Goal: Information Seeking & Learning: Learn about a topic

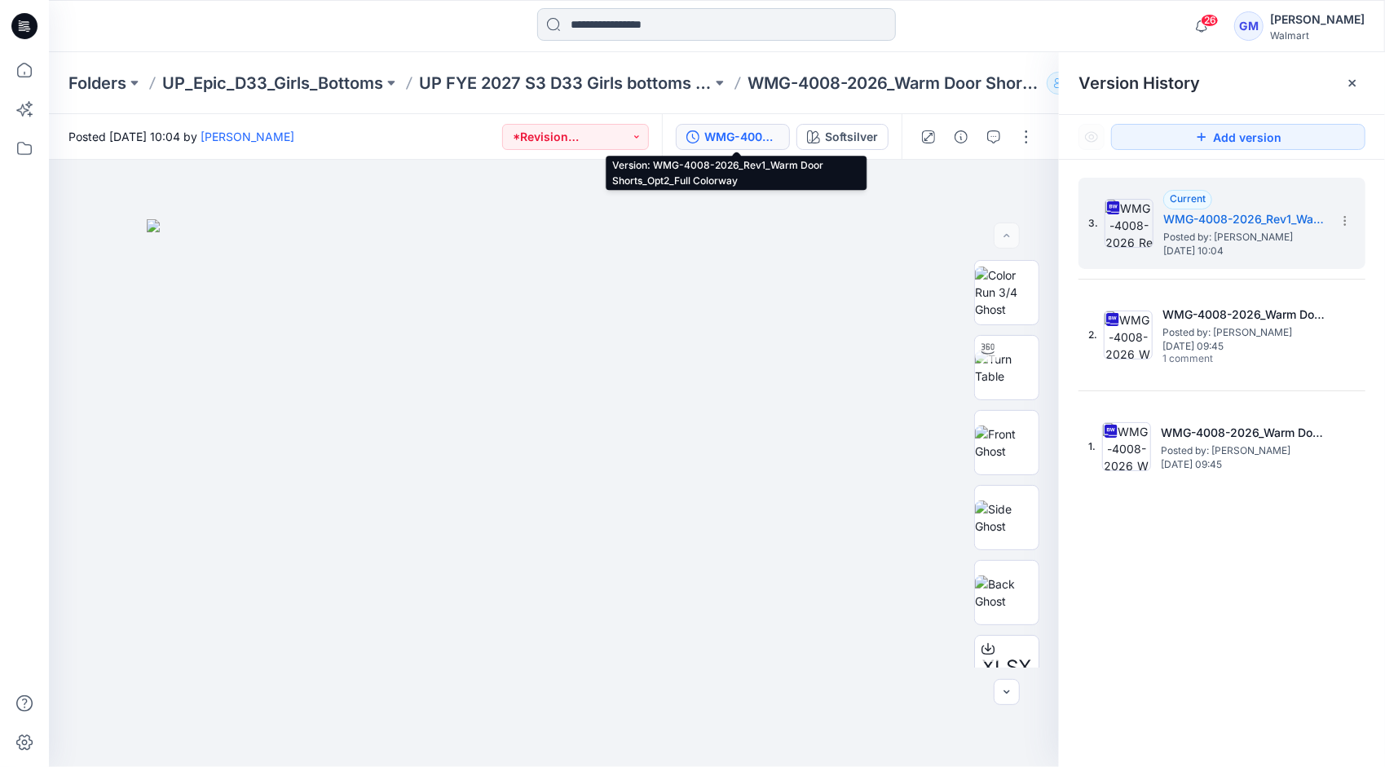
click at [718, 24] on input at bounding box center [716, 24] width 359 height 33
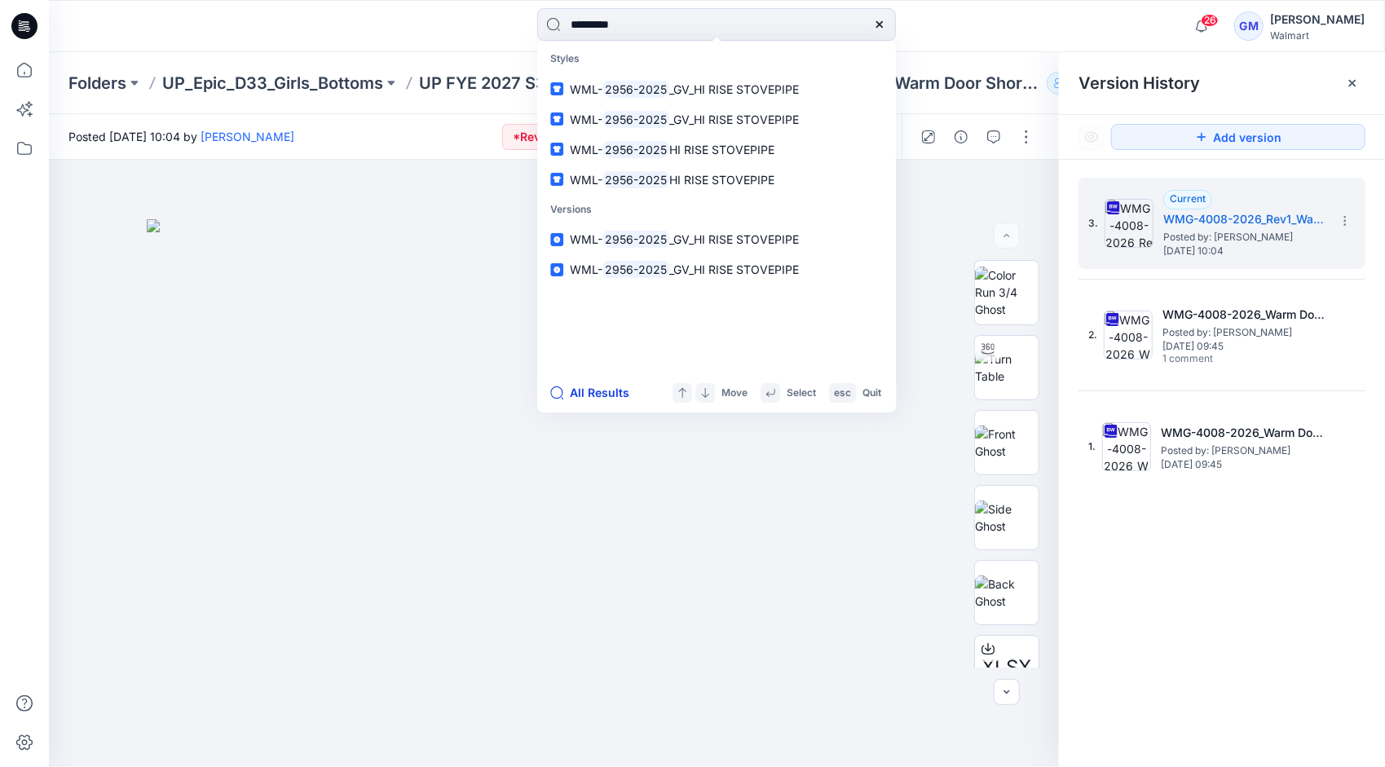
type input "*********"
click at [593, 394] on button "All Results" at bounding box center [595, 393] width 90 height 20
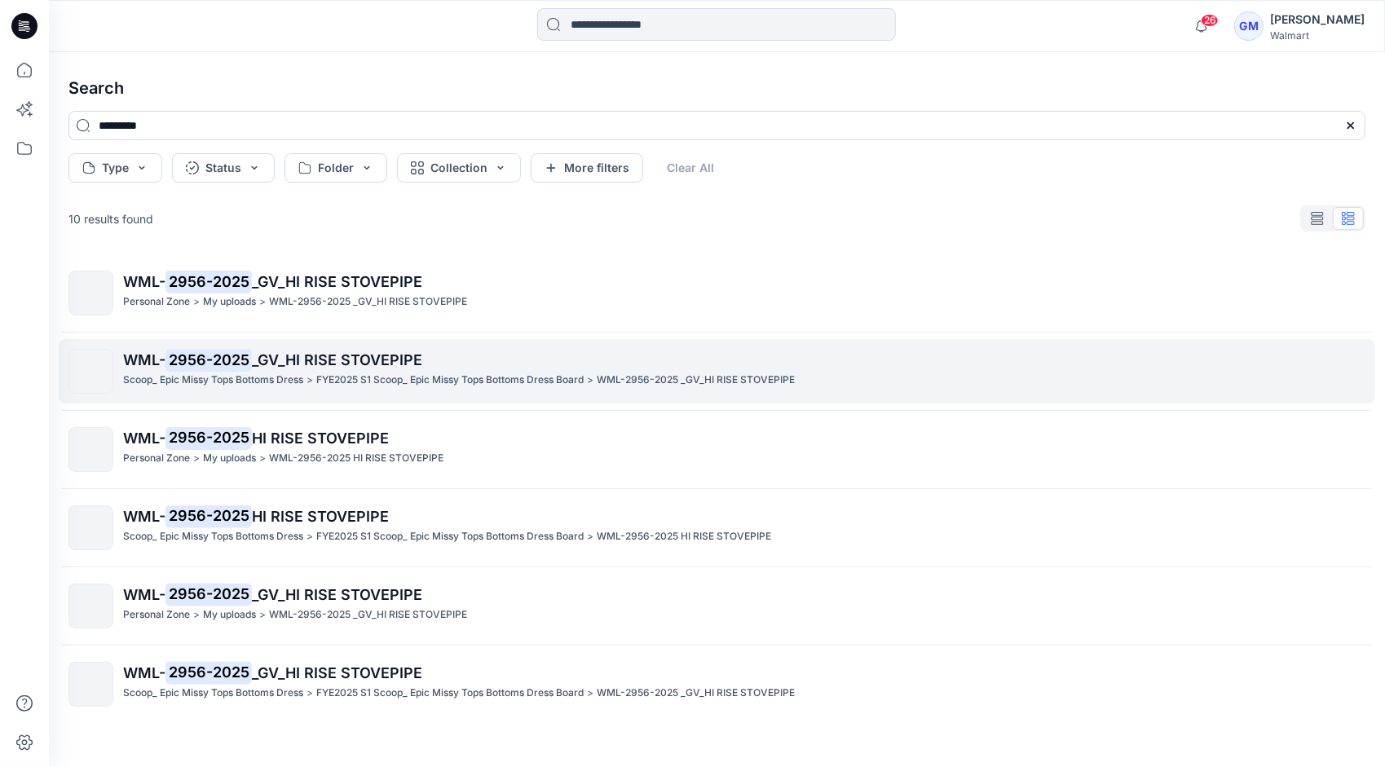
click at [313, 359] on span "_GV_HI RISE STOVEPIPE" at bounding box center [337, 359] width 170 height 17
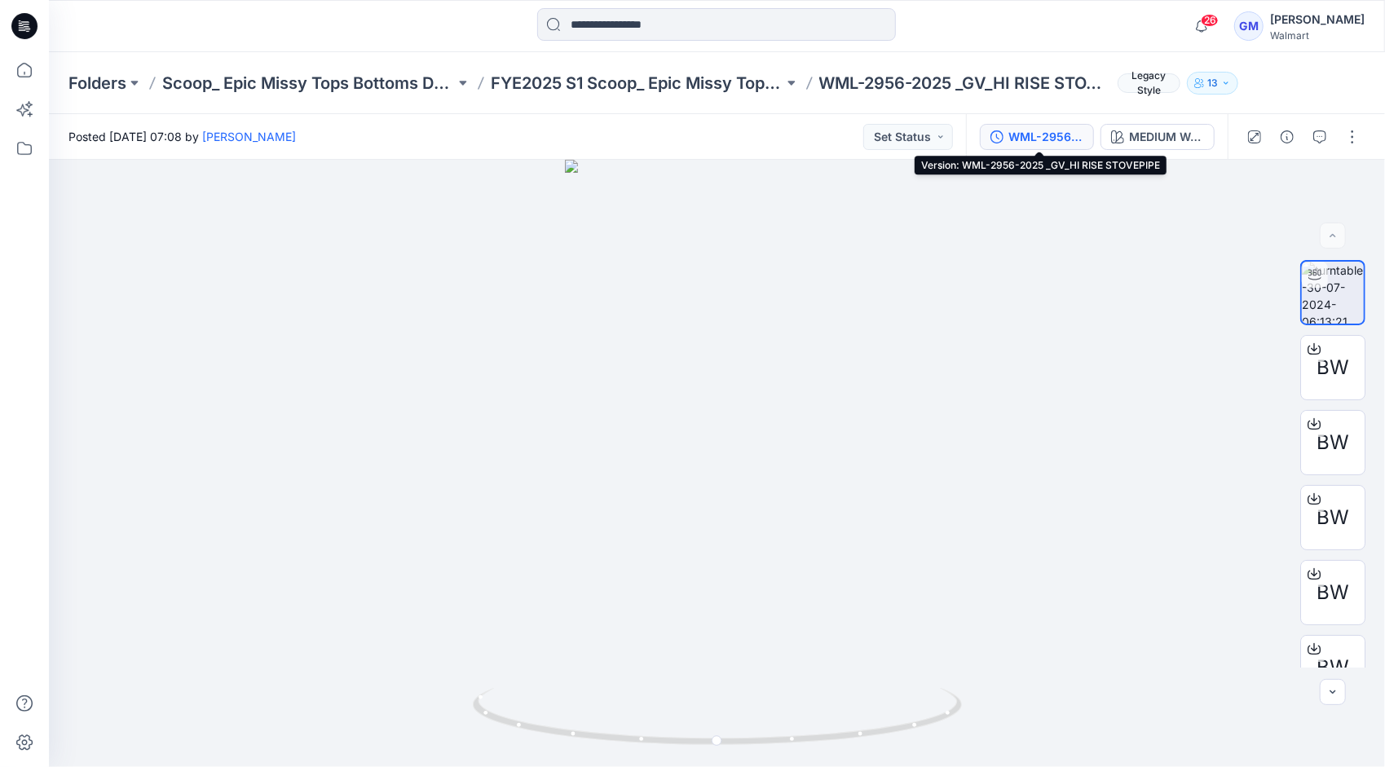
click at [1039, 132] on div "WML-2956-2025 _GV_HI RISE STOVEPIPE" at bounding box center [1045, 137] width 75 height 18
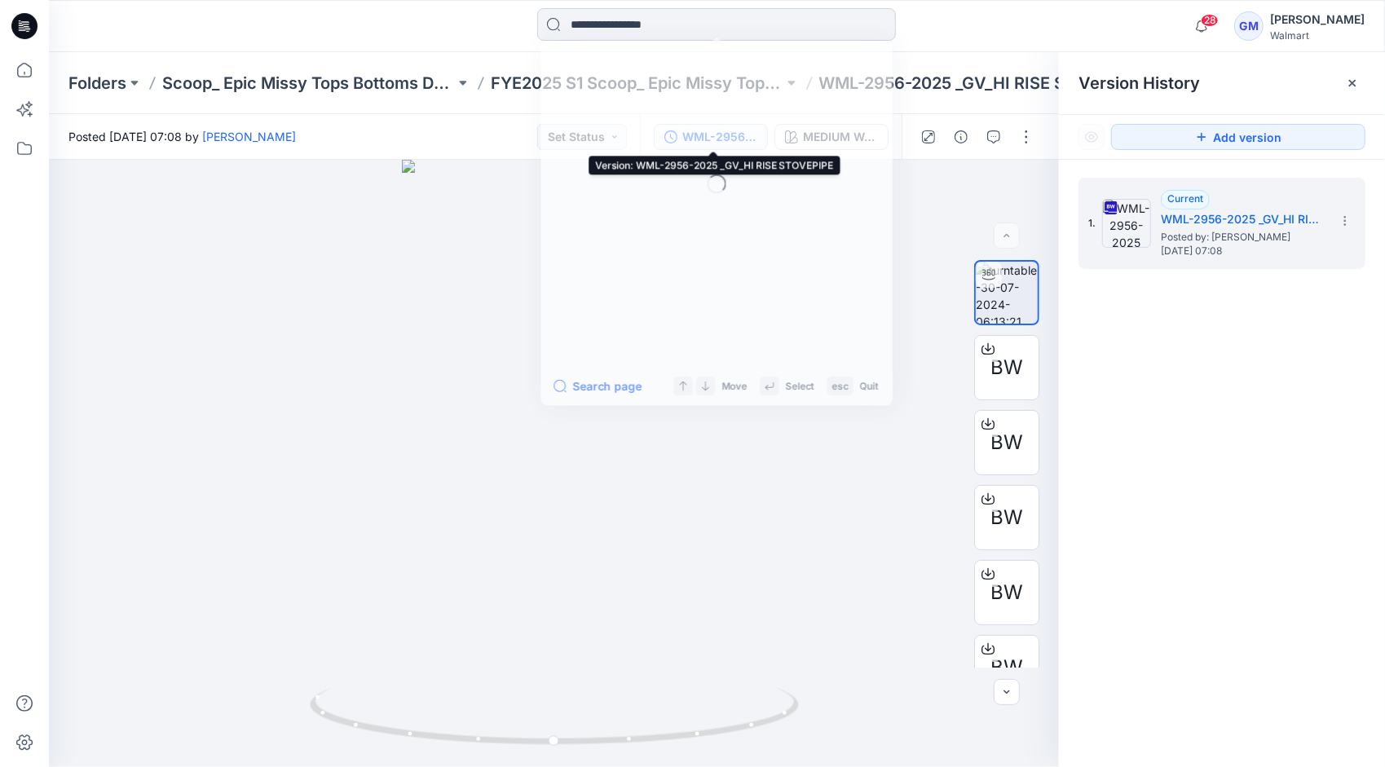
click at [628, 28] on input at bounding box center [716, 24] width 359 height 33
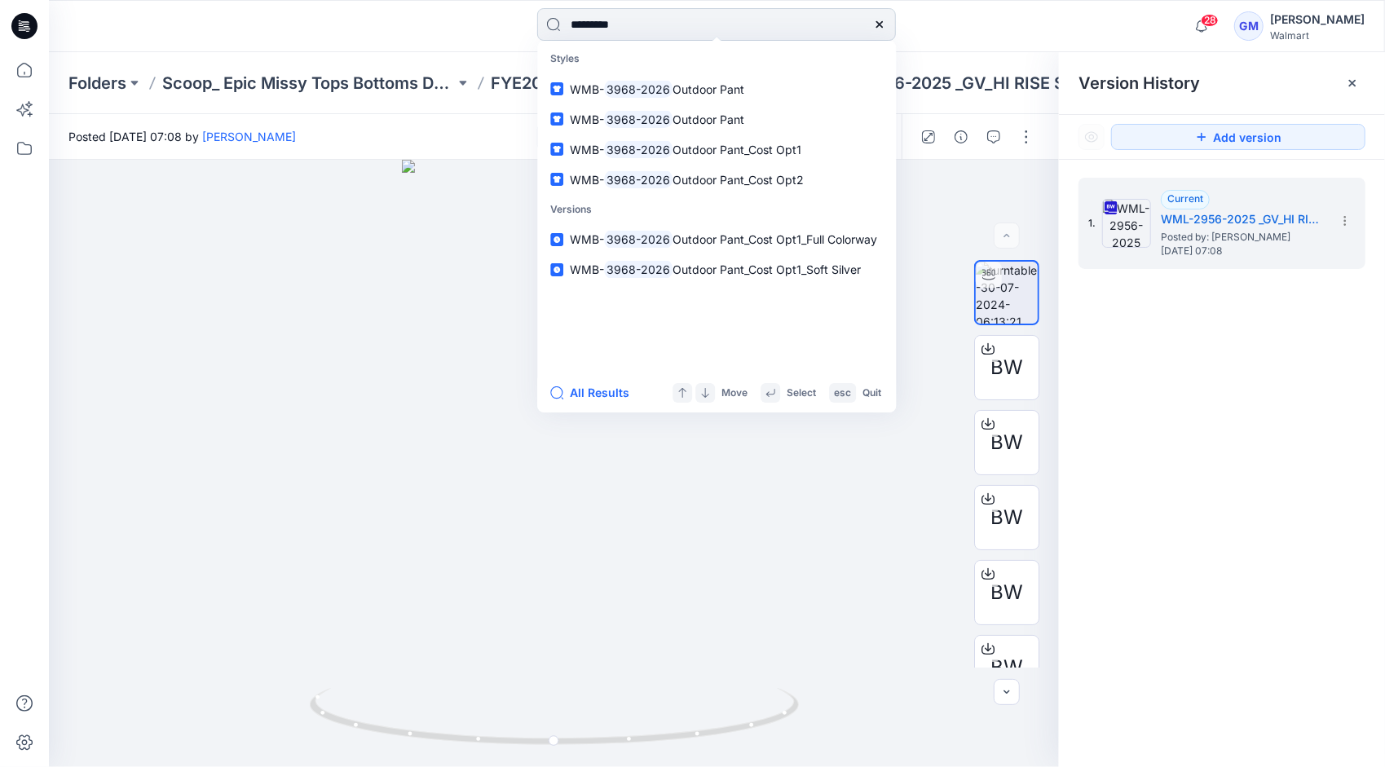
type input "*********"
click at [608, 400] on button "All Results" at bounding box center [595, 393] width 90 height 20
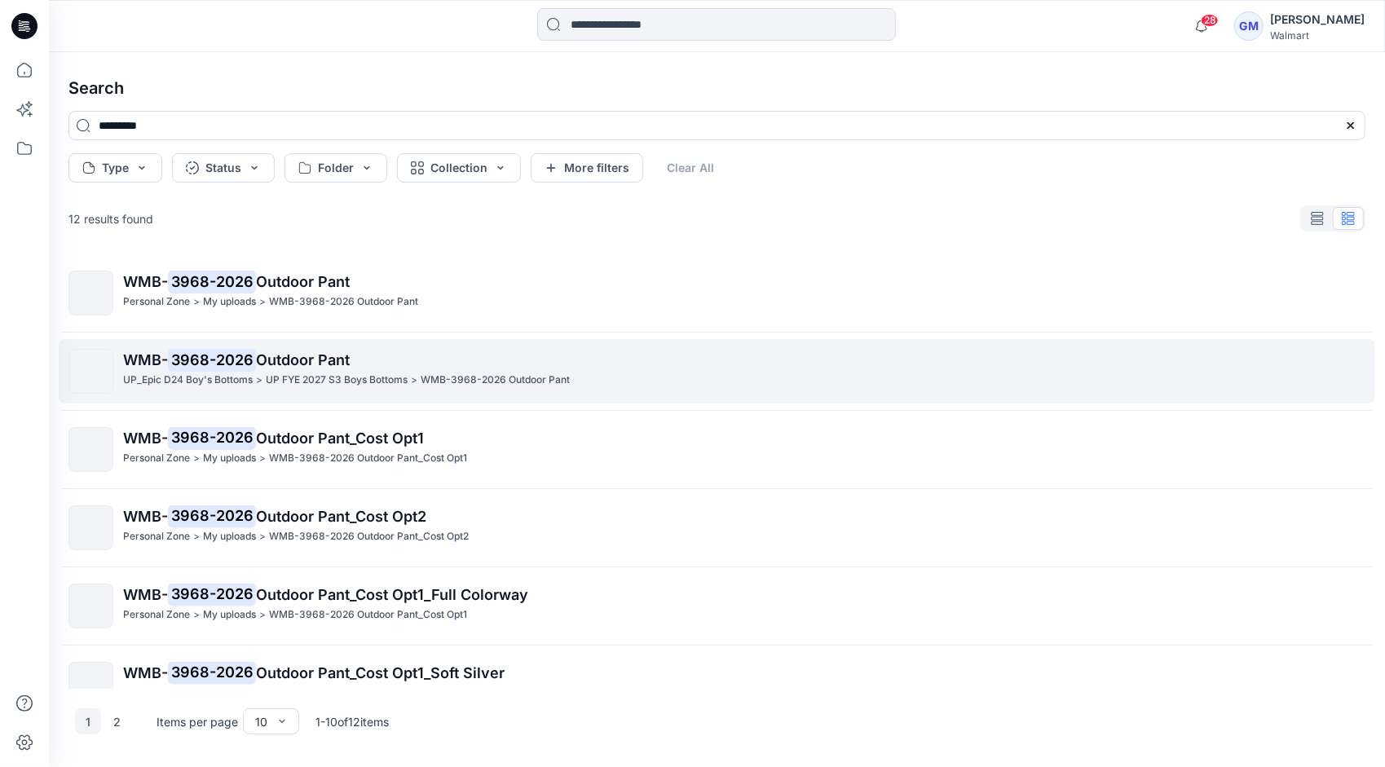
click at [381, 359] on p "WMB- 3968-2026 Outdoor Pant" at bounding box center [743, 360] width 1241 height 23
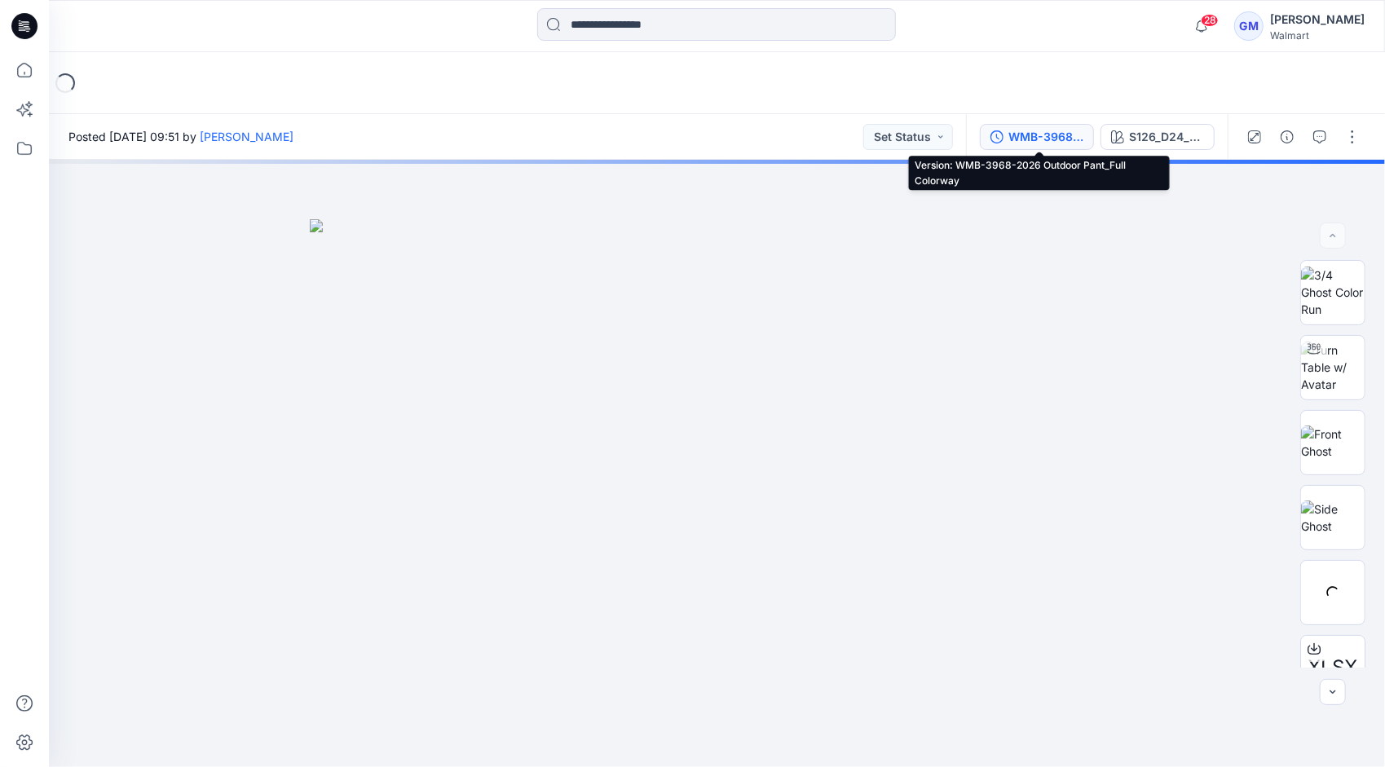
click at [1022, 134] on div "WMB-3968-2026 Outdoor Pant_Full Colorway" at bounding box center [1045, 137] width 75 height 18
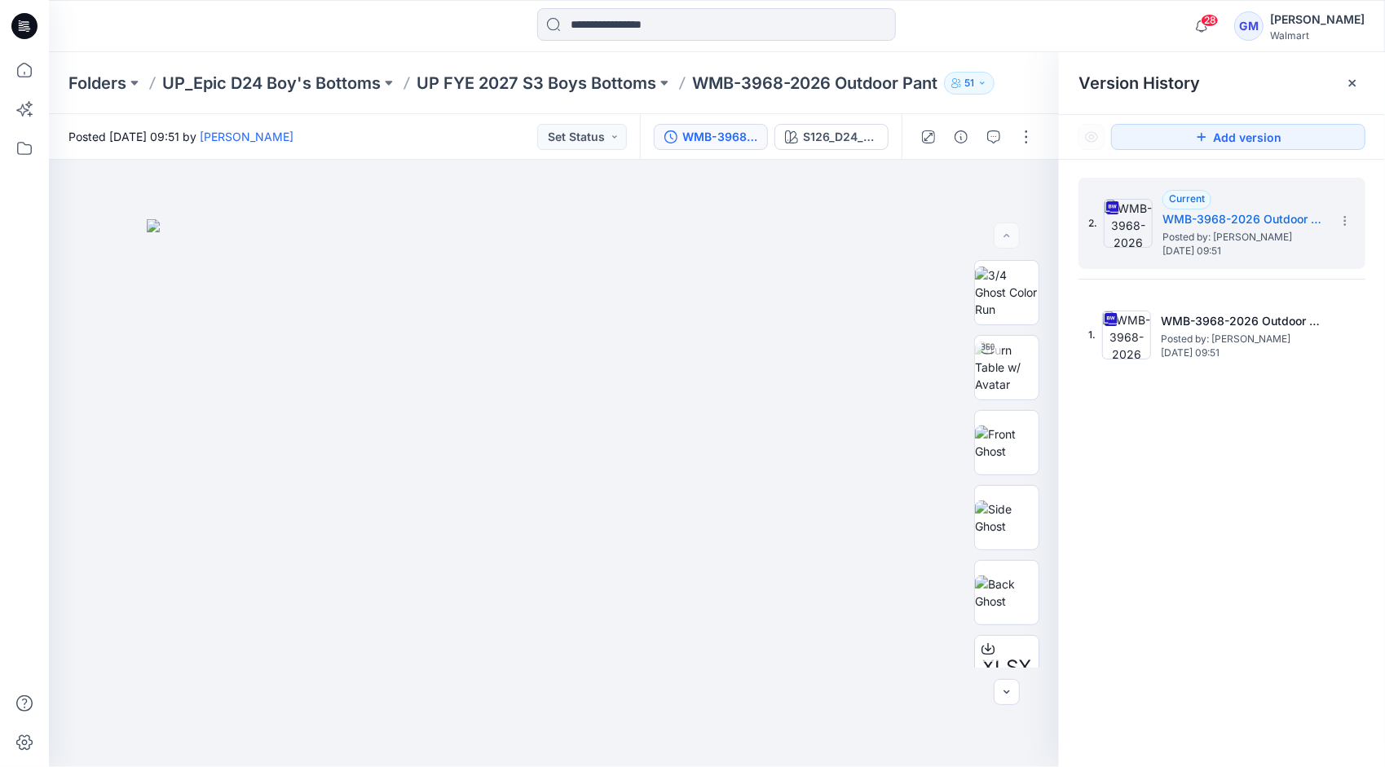
click at [957, 33] on div at bounding box center [717, 26] width 668 height 36
click at [32, 71] on icon at bounding box center [25, 70] width 36 height 36
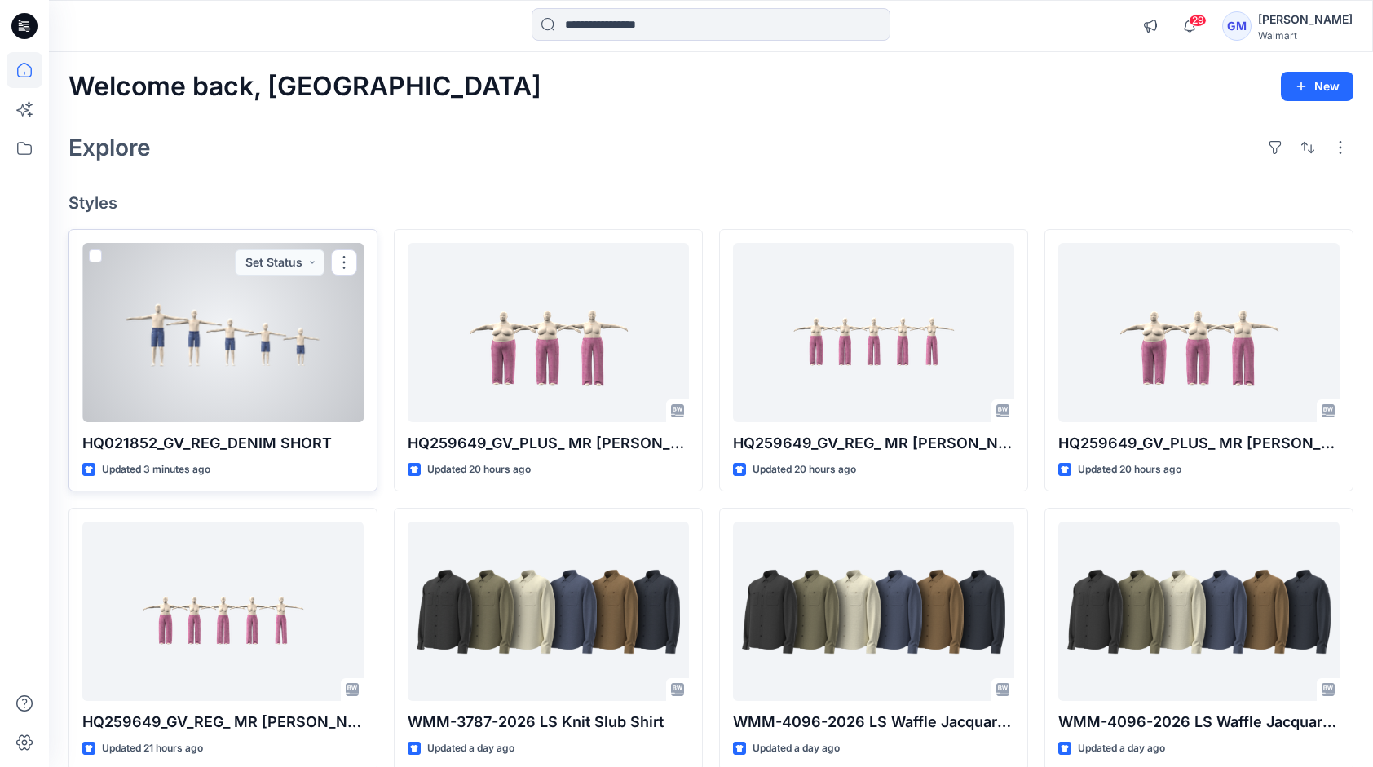
click at [253, 362] on div at bounding box center [222, 332] width 281 height 179
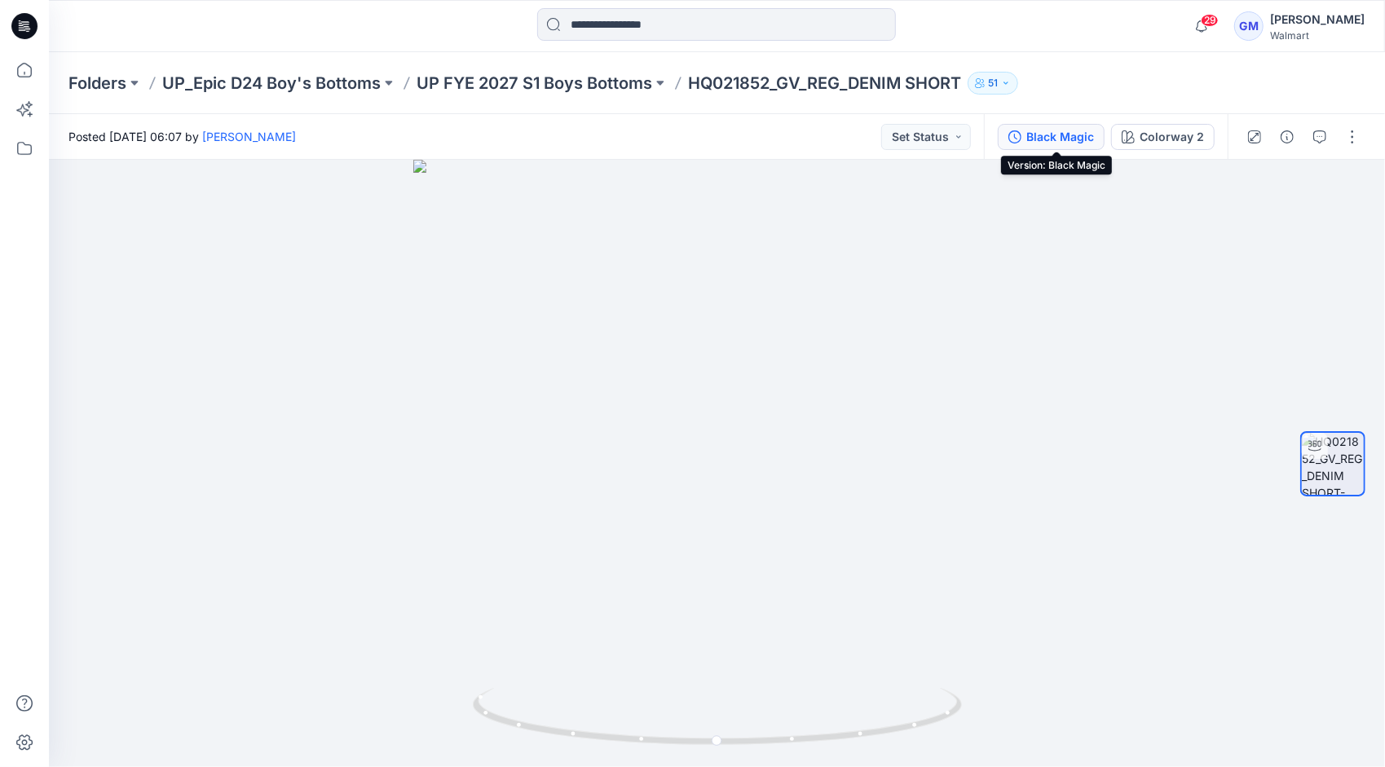
click at [1047, 146] on button "Black Magic" at bounding box center [1051, 137] width 107 height 26
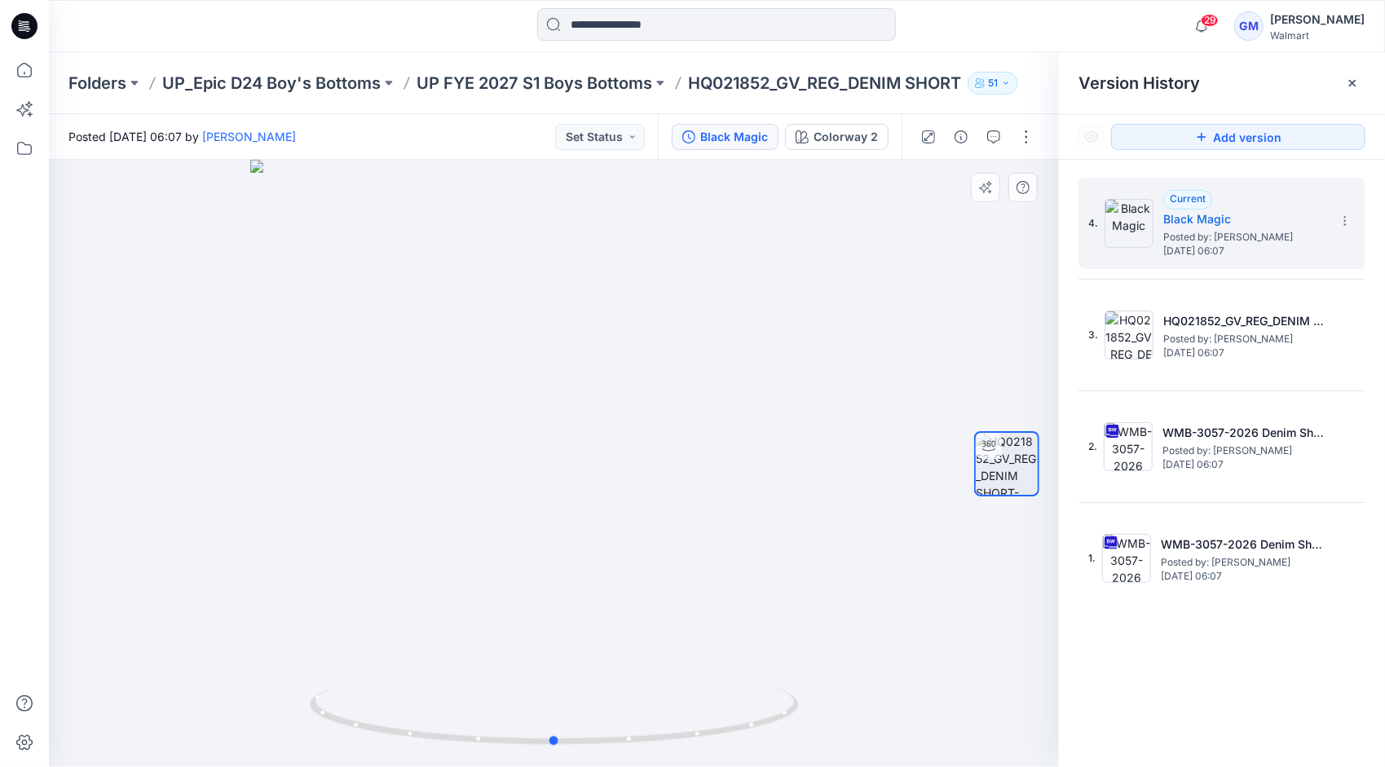
click at [731, 324] on div at bounding box center [554, 463] width 1010 height 607
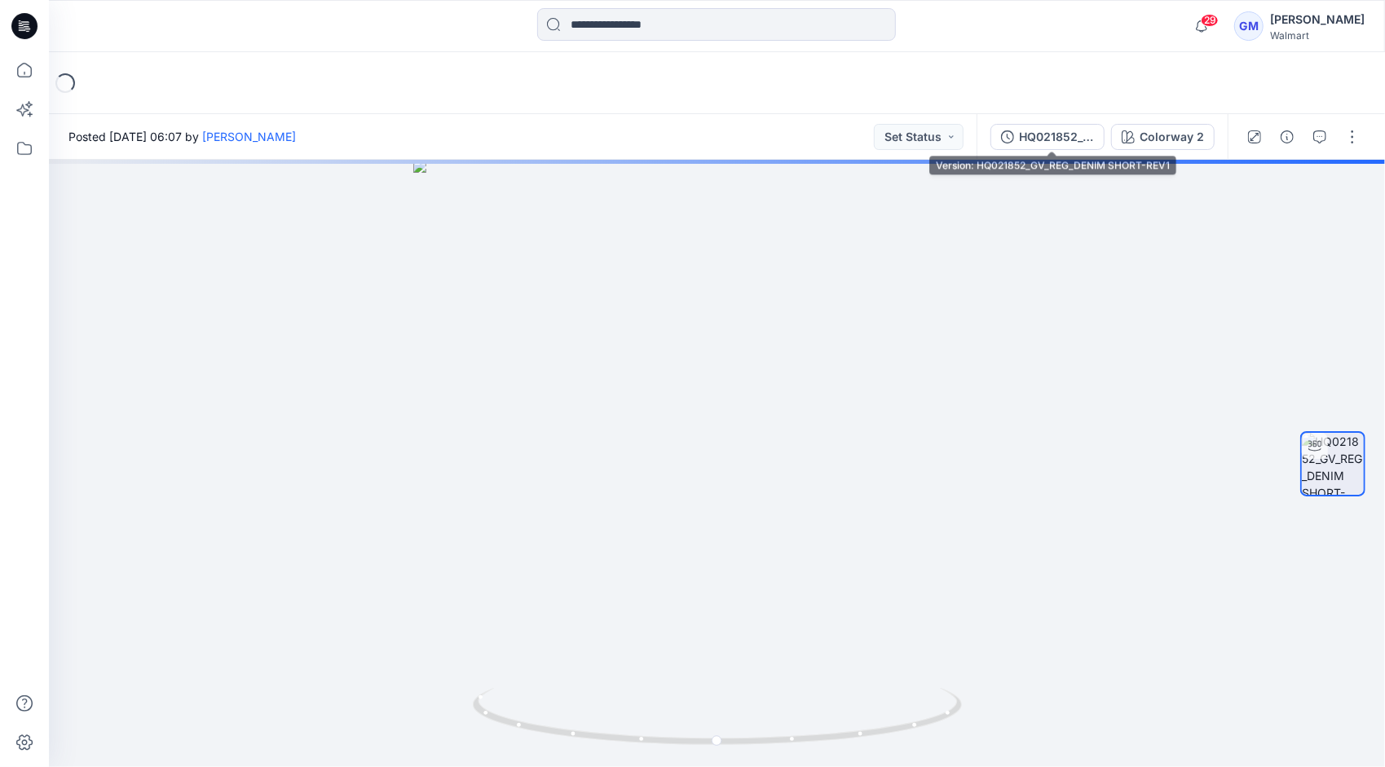
click at [1062, 130] on div "HQ021852_GV_REG_DENIM SHORT-REV1" at bounding box center [1056, 137] width 75 height 18
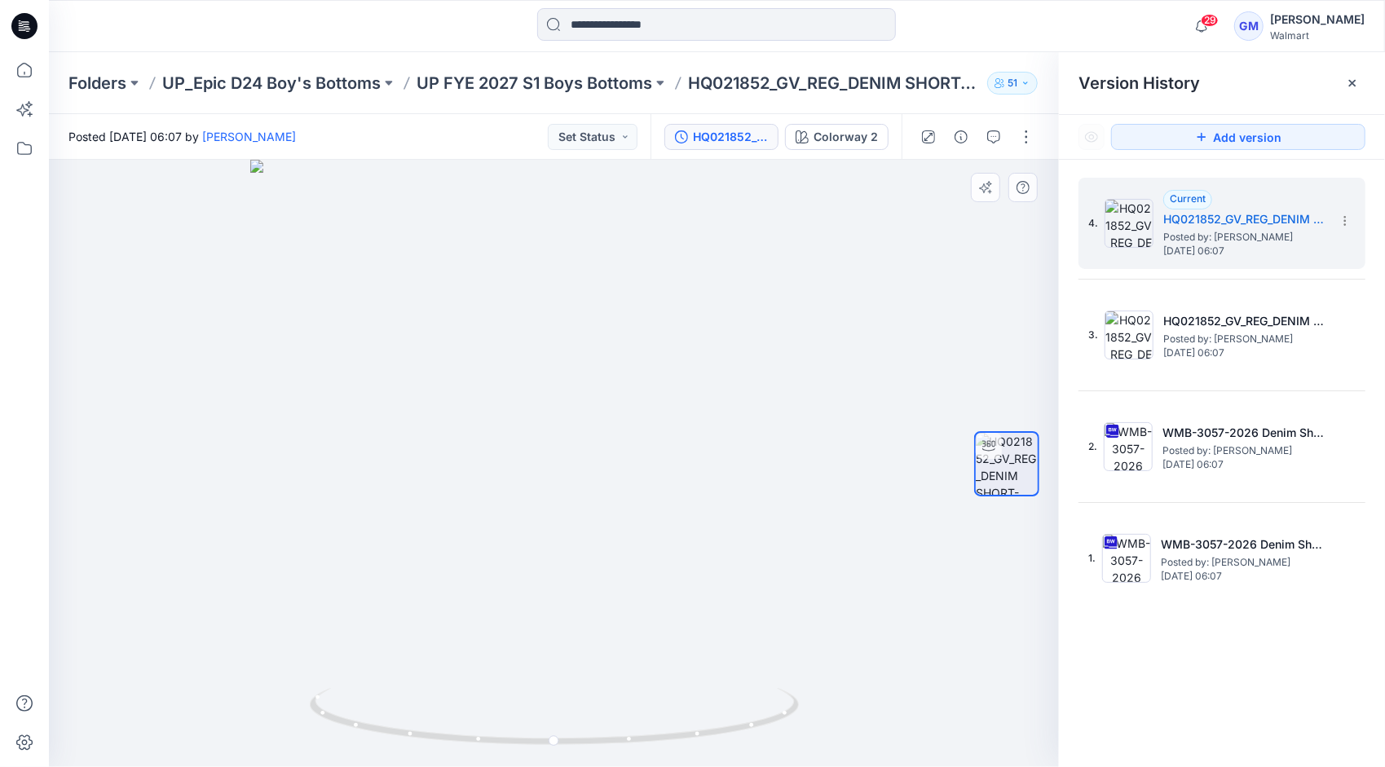
click at [245, 573] on div at bounding box center [554, 463] width 1010 height 607
